Goal: Information Seeking & Learning: Learn about a topic

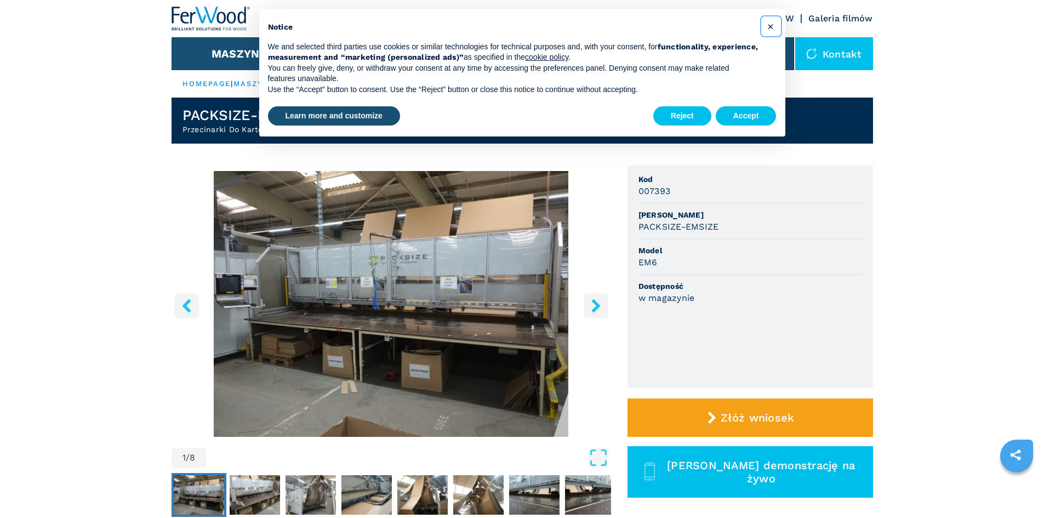
click at [771, 26] on span "×" at bounding box center [771, 26] width 7 height 13
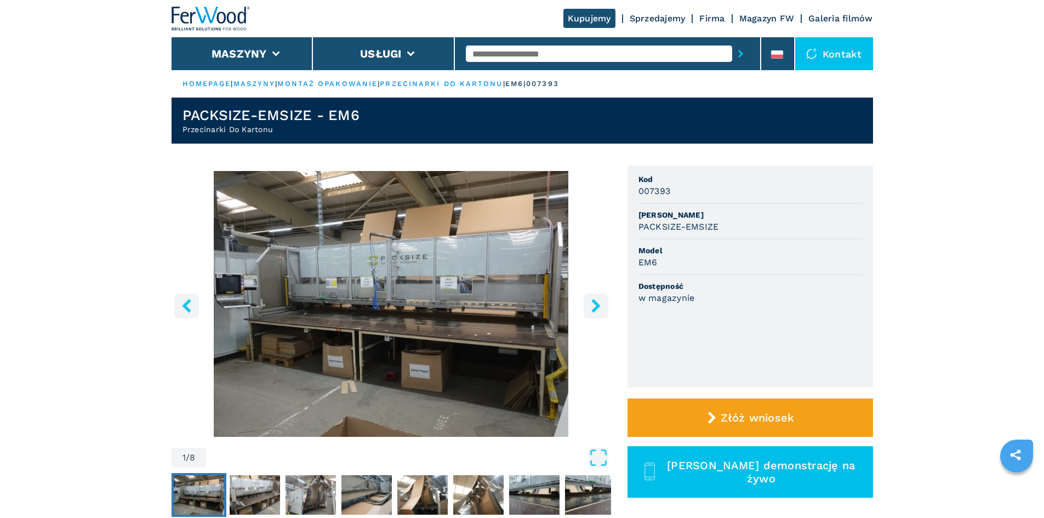
click at [452, 299] on img "Go to Slide 1" at bounding box center [392, 304] width 440 height 266
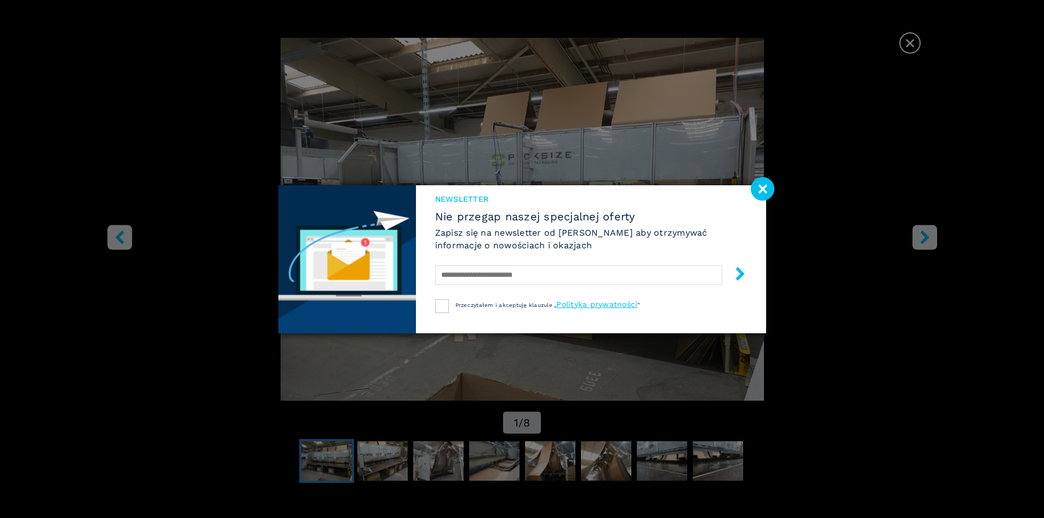
click at [764, 185] on image at bounding box center [763, 189] width 24 height 24
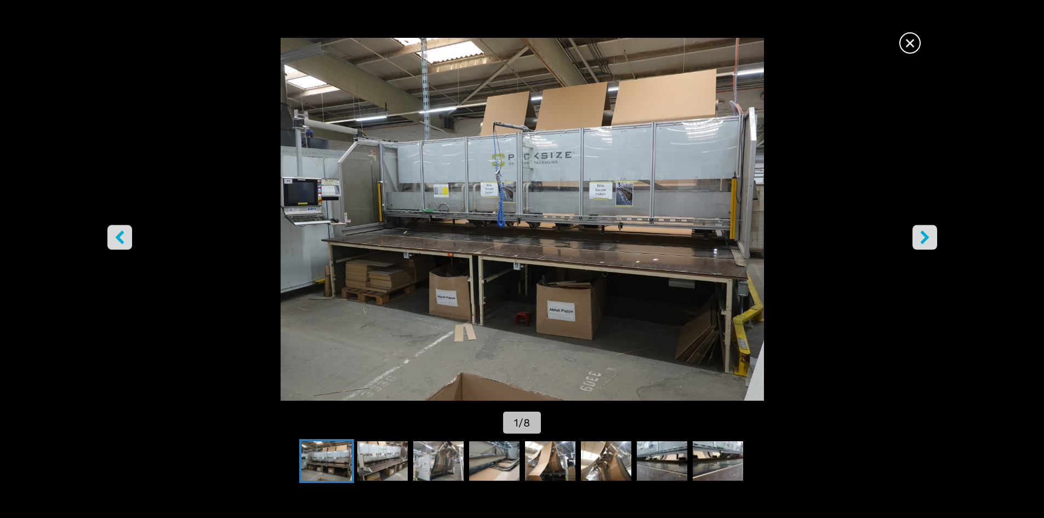
click at [923, 241] on icon "right-button" at bounding box center [924, 237] width 9 height 14
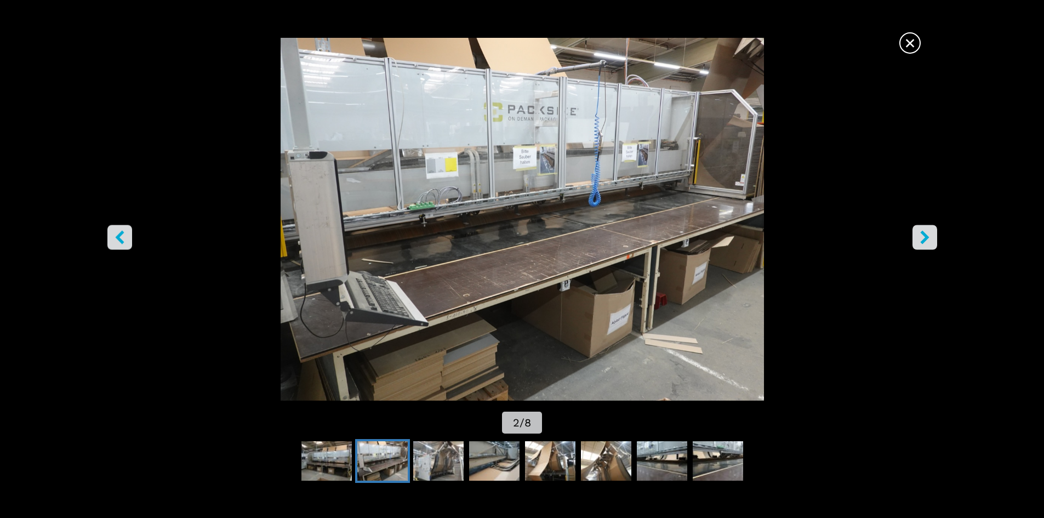
click at [923, 241] on icon "right-button" at bounding box center [924, 237] width 9 height 14
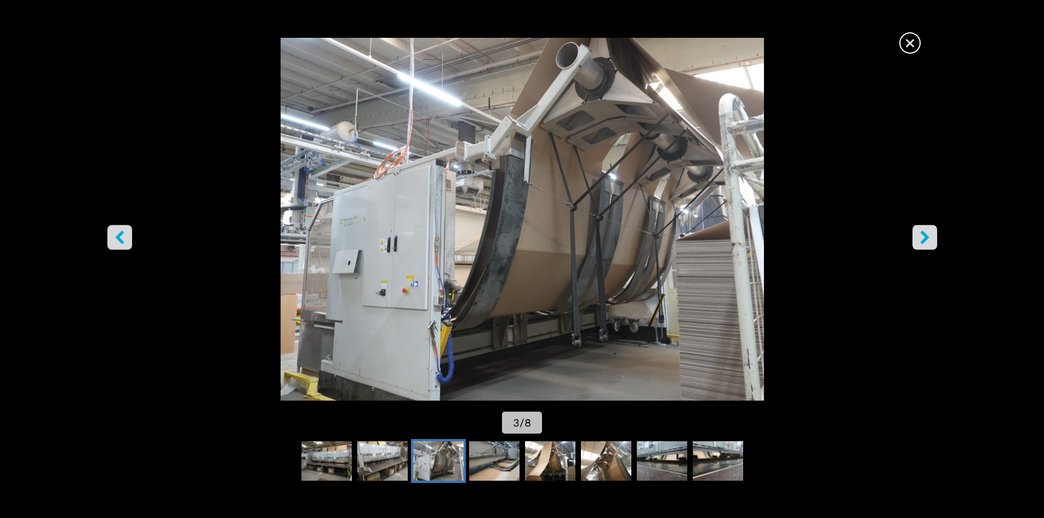
click at [923, 241] on icon "right-button" at bounding box center [924, 237] width 9 height 14
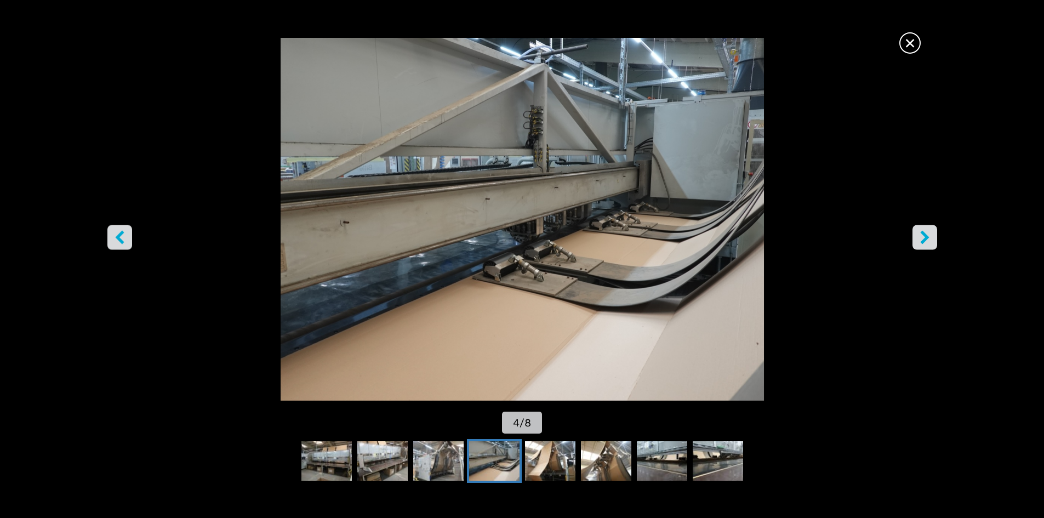
click at [923, 241] on icon "right-button" at bounding box center [924, 237] width 9 height 14
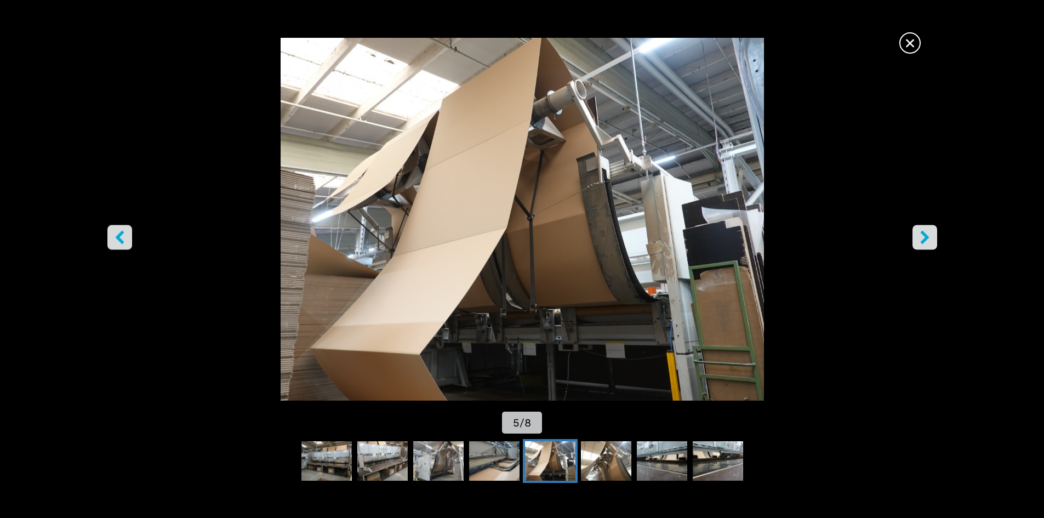
click at [923, 241] on icon "right-button" at bounding box center [924, 237] width 9 height 14
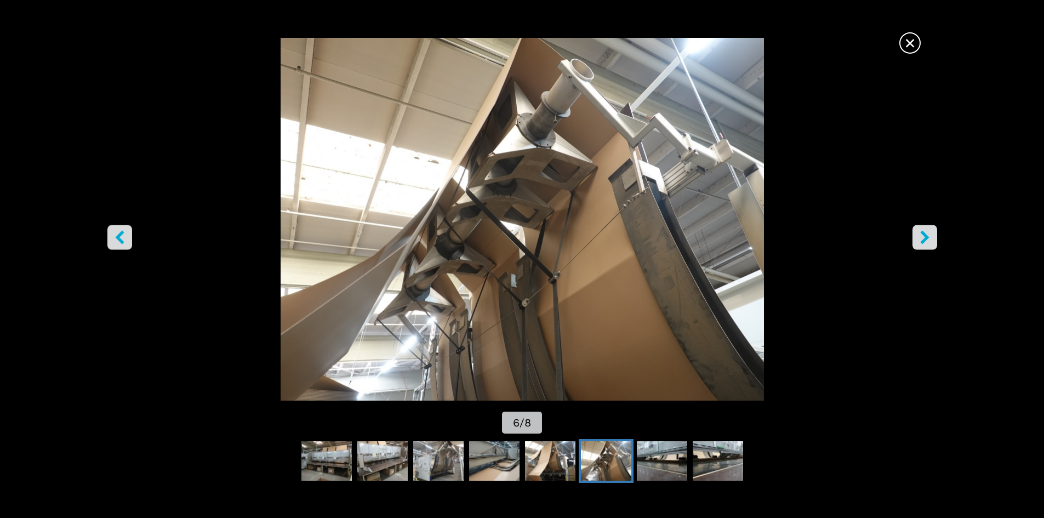
click at [923, 241] on icon "right-button" at bounding box center [924, 237] width 9 height 14
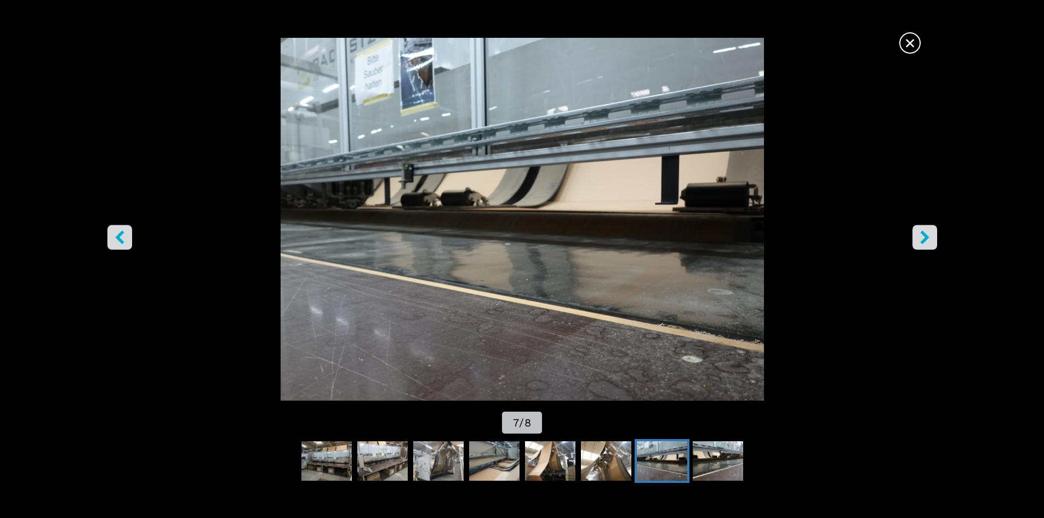
click at [923, 241] on icon "right-button" at bounding box center [924, 237] width 9 height 14
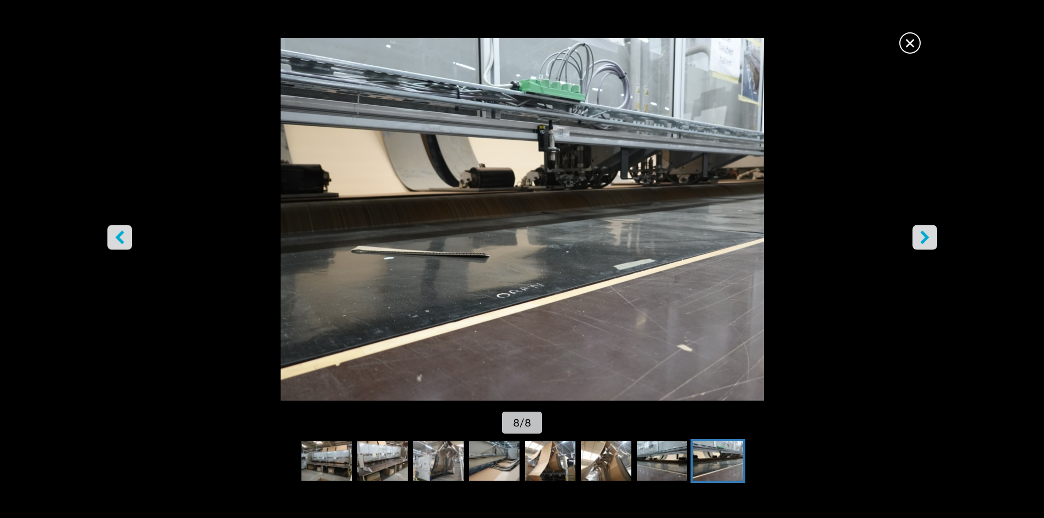
click at [923, 241] on icon "right-button" at bounding box center [924, 237] width 9 height 14
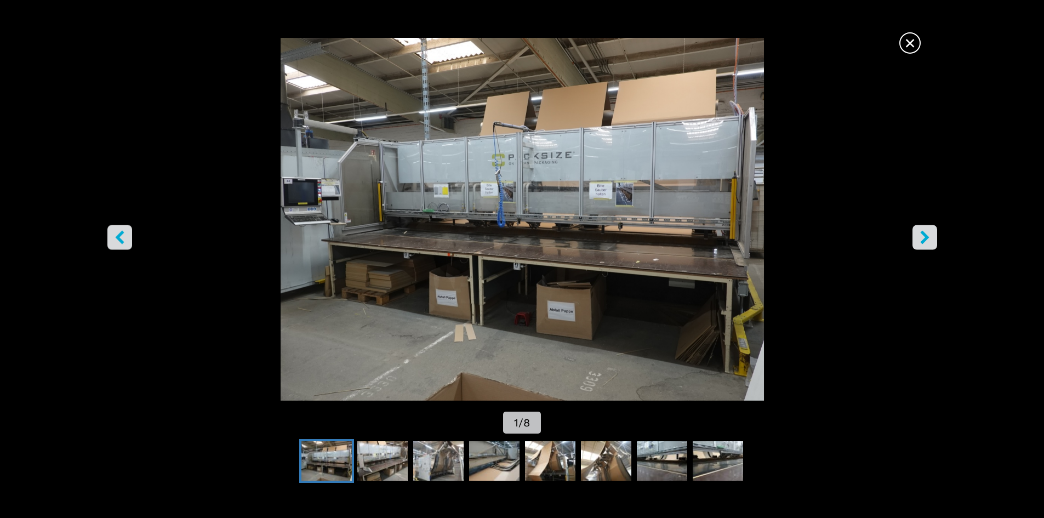
click at [923, 241] on icon "right-button" at bounding box center [924, 237] width 9 height 14
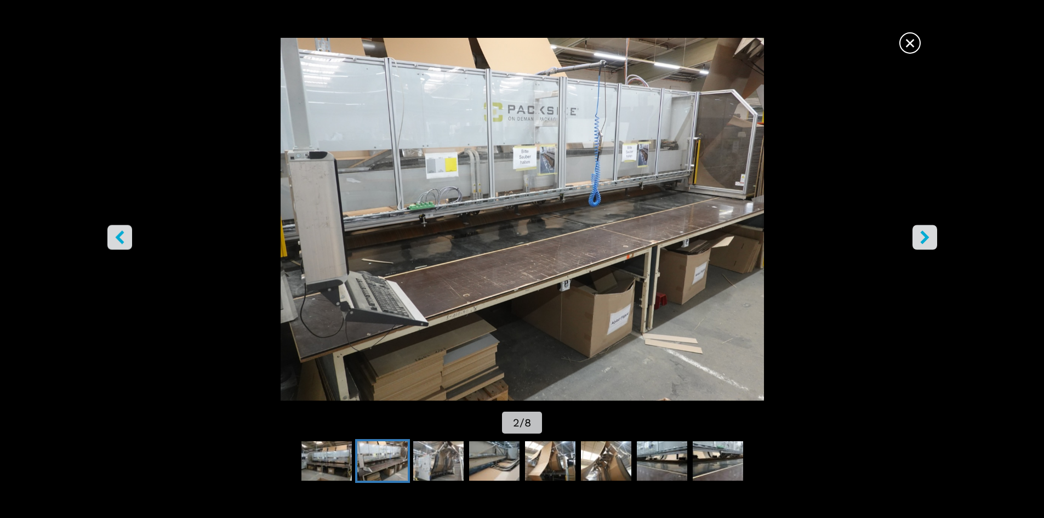
click at [923, 241] on icon "right-button" at bounding box center [924, 237] width 9 height 14
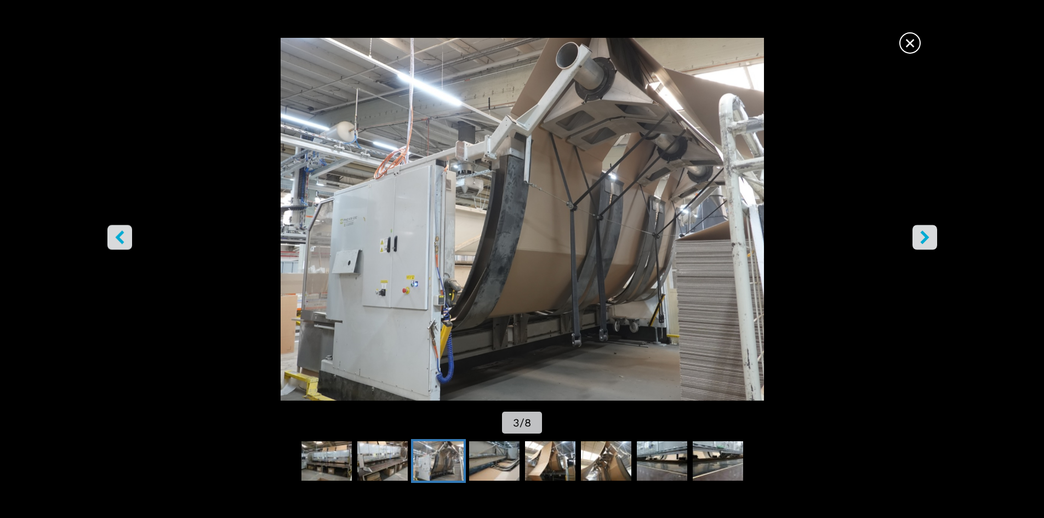
click at [913, 48] on span "×" at bounding box center [910, 40] width 19 height 19
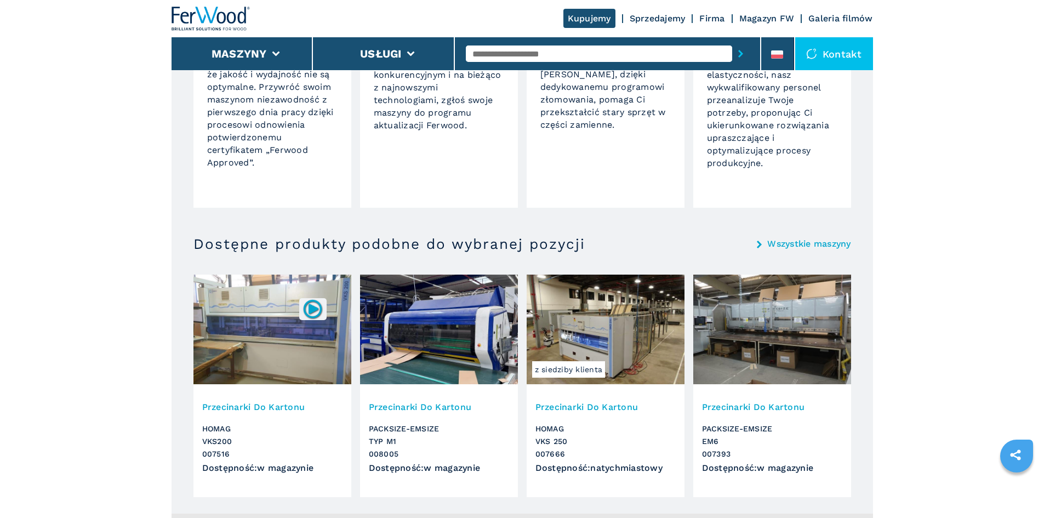
scroll to position [877, 0]
